Goal: Information Seeking & Learning: Find specific page/section

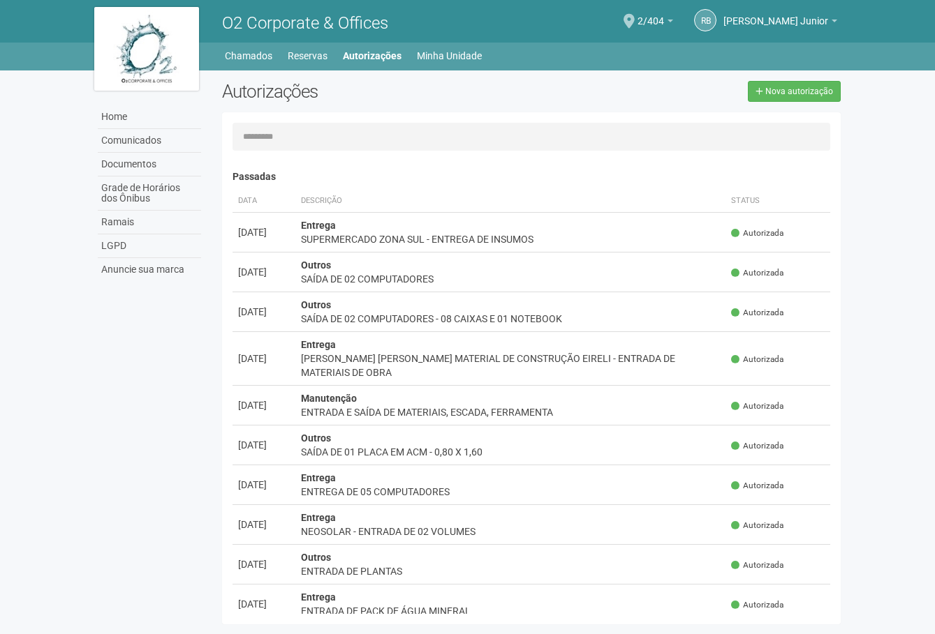
scroll to position [22, 0]
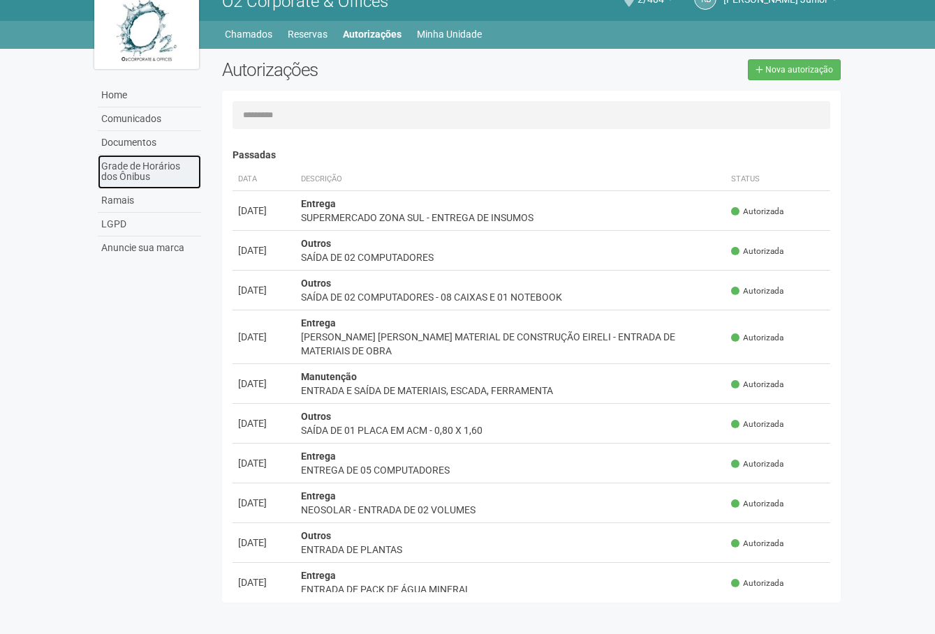
click at [133, 172] on link "Grade de Horários dos Ônibus" at bounding box center [149, 172] width 103 height 34
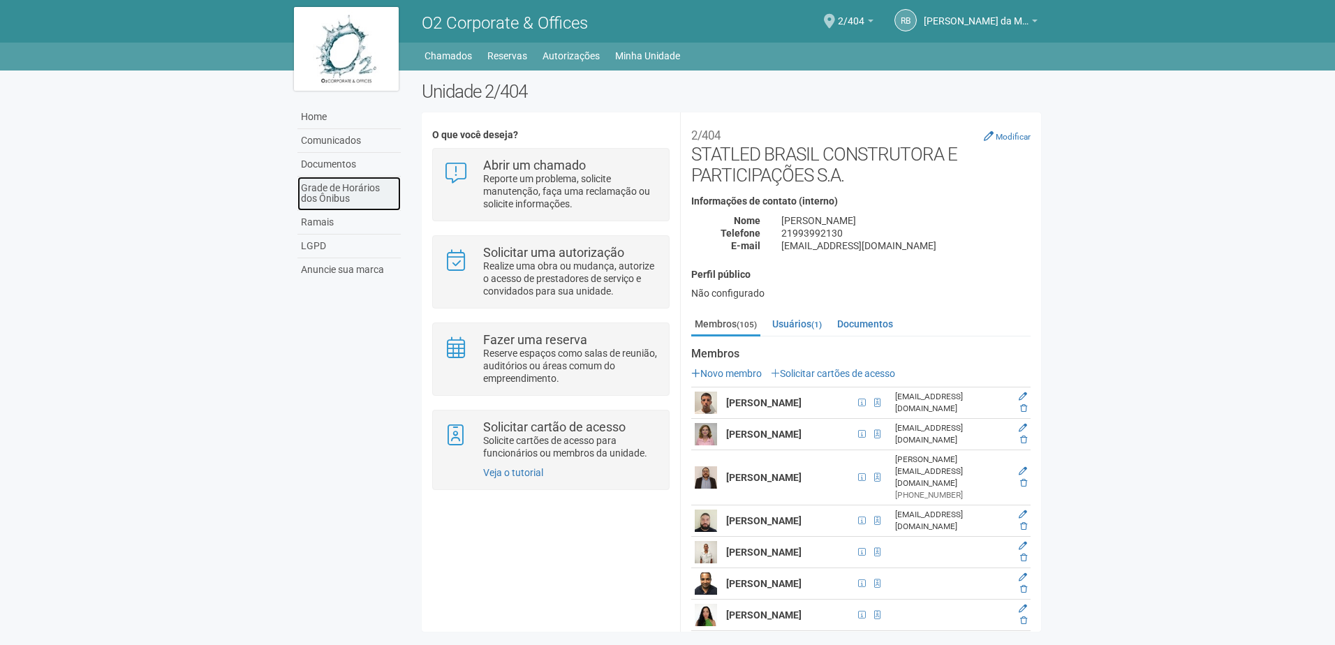
click at [311, 192] on link "Grade de Horários dos Ônibus" at bounding box center [348, 194] width 103 height 34
